Goal: Navigation & Orientation: Find specific page/section

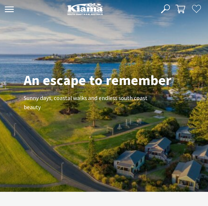
scroll to position [207, 203]
click at [9, 14] on button "Open Nav" at bounding box center [9, 9] width 13 height 9
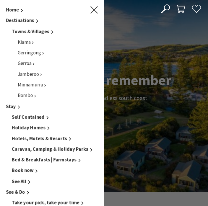
click at [22, 178] on span "See All" at bounding box center [19, 181] width 14 height 6
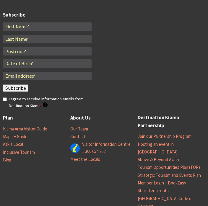
scroll to position [783, 0]
click at [20, 136] on link "Maps + Guides" at bounding box center [16, 137] width 27 height 6
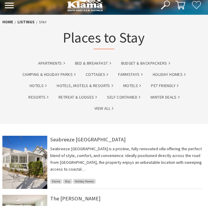
scroll to position [0, 0]
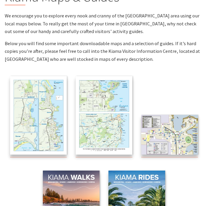
scroll to position [56, 0]
click at [107, 124] on img at bounding box center [104, 115] width 57 height 79
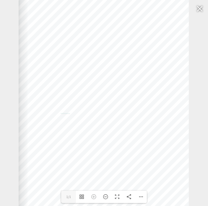
click at [203, 7] on div at bounding box center [200, 8] width 14 height 14
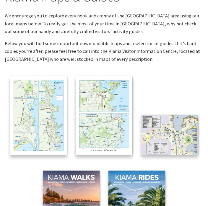
click at [45, 115] on img at bounding box center [38, 115] width 57 height 79
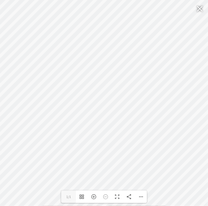
scroll to position [89, 0]
click at [204, 8] on div at bounding box center [200, 8] width 14 height 14
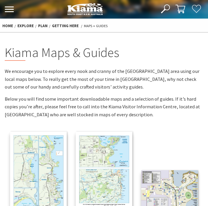
click at [7, 24] on link "Home" at bounding box center [7, 25] width 11 height 5
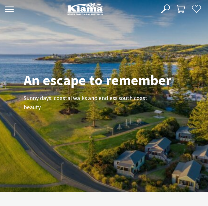
scroll to position [206, 203]
